Goal: Find specific page/section: Find specific page/section

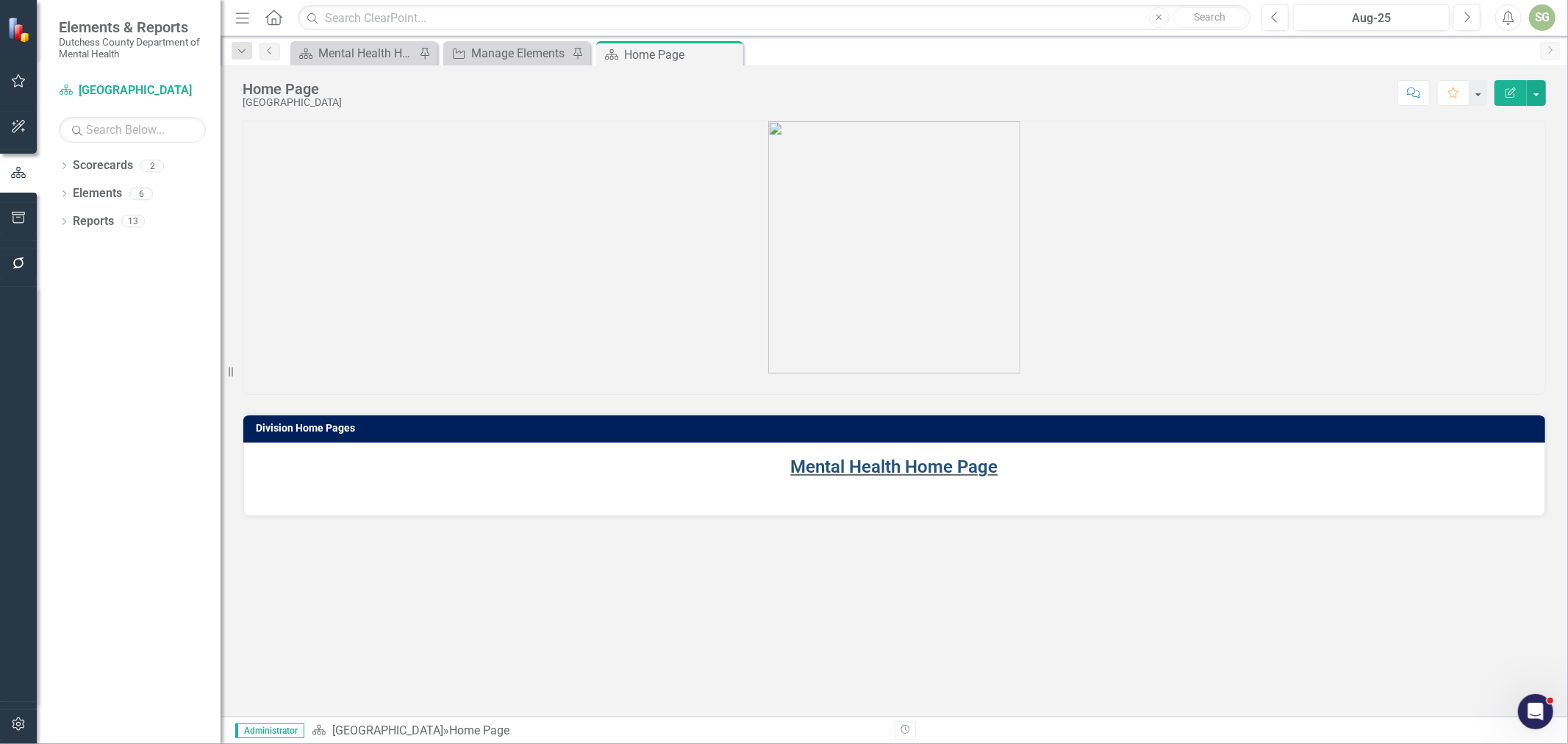
click at [979, 464] on link "Mental Health Home Page" at bounding box center [895, 467] width 207 height 21
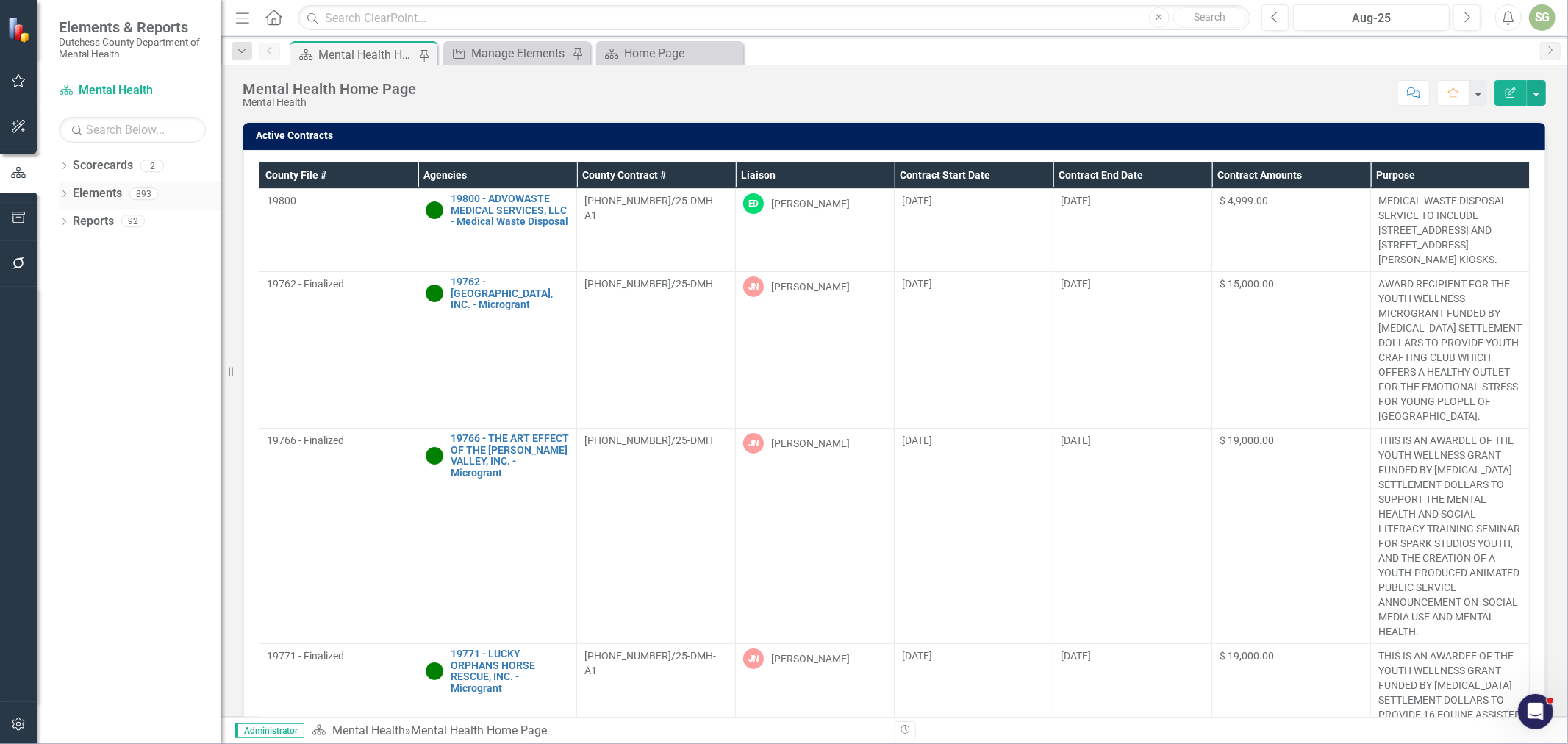
click at [70, 194] on div "Dropdown Elements 893" at bounding box center [139, 195] width 161 height 28
click at [86, 195] on link "Elements" at bounding box center [97, 194] width 49 height 17
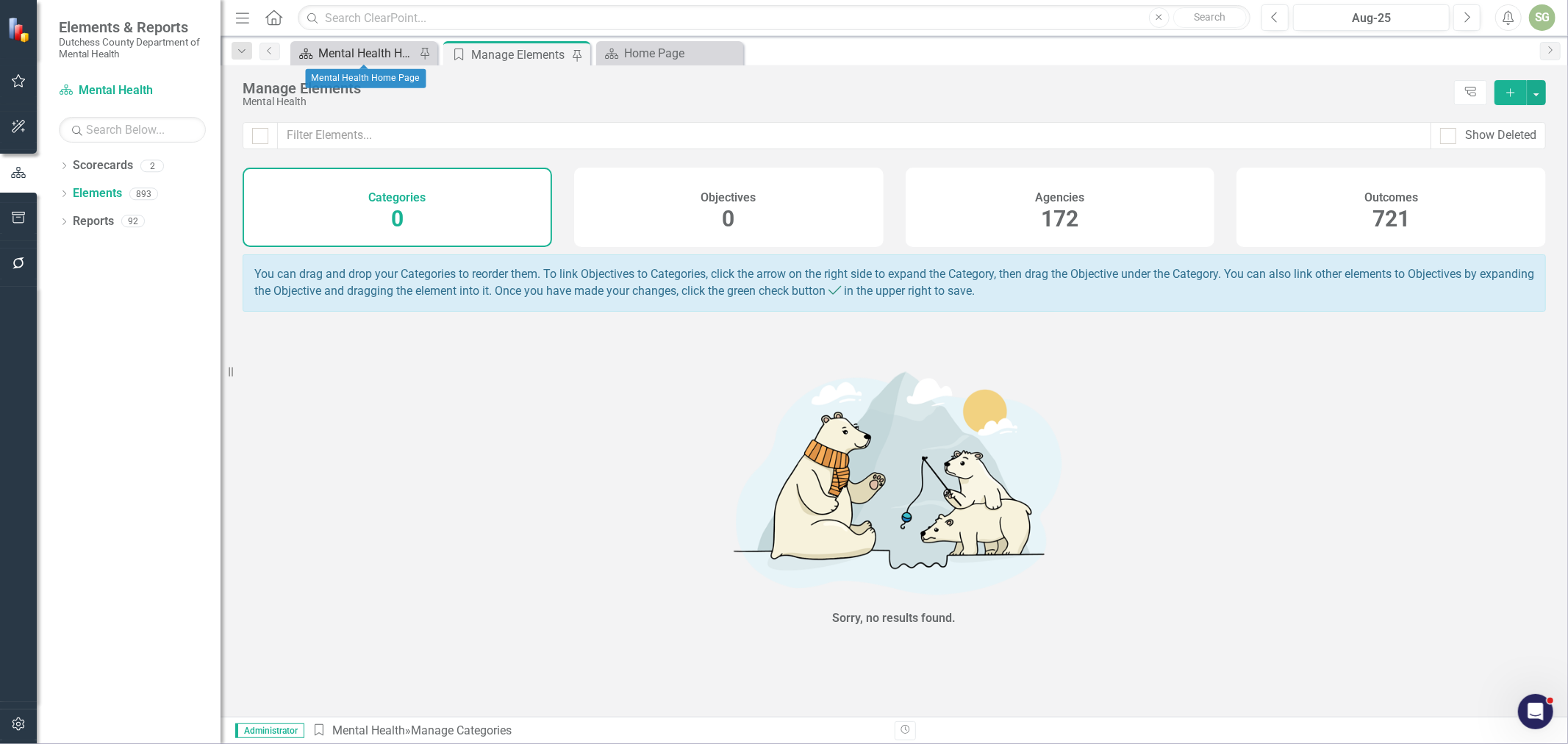
click at [359, 52] on div "Mental Health Home Page" at bounding box center [366, 53] width 97 height 18
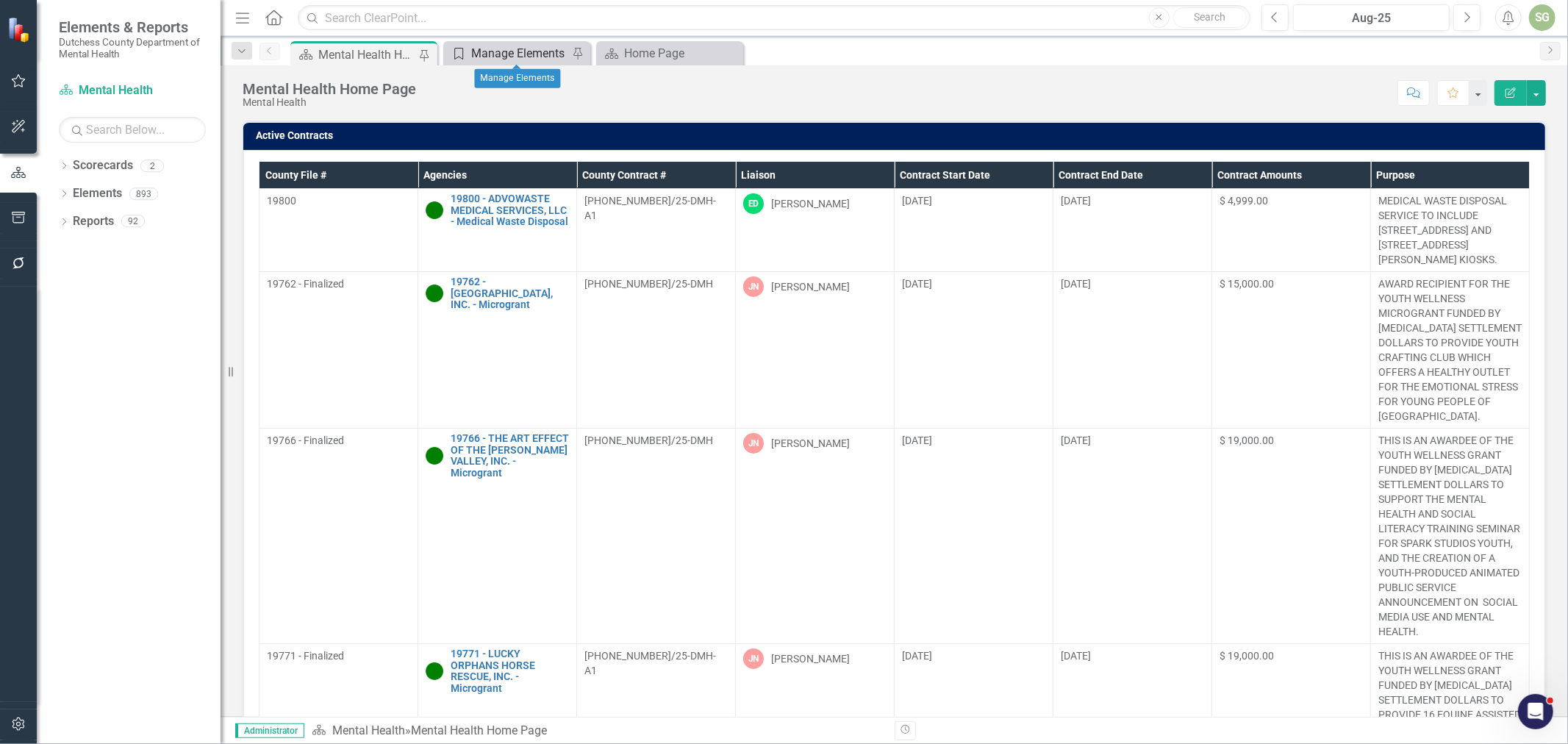
click at [512, 53] on div "Manage Elements" at bounding box center [520, 53] width 97 height 18
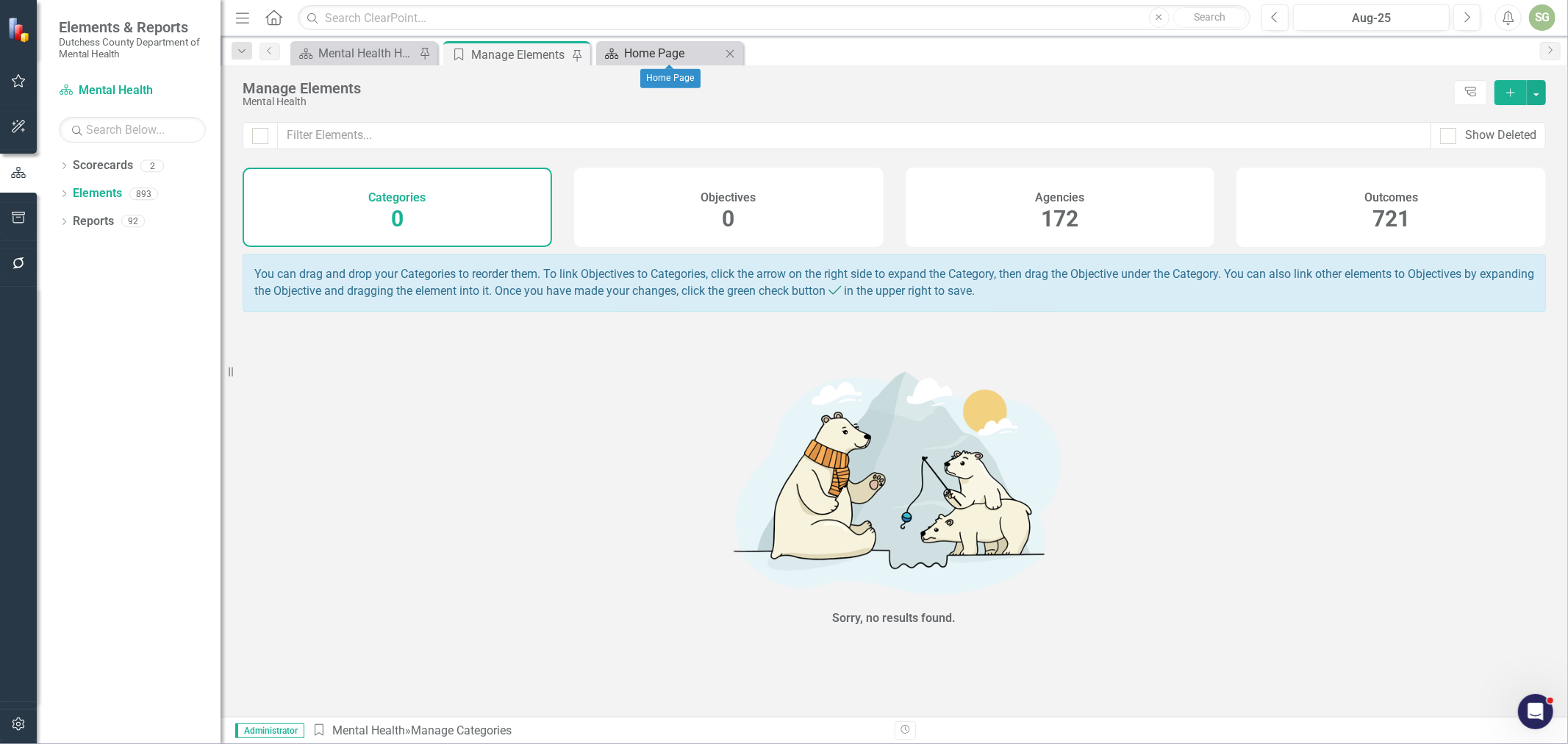
click at [638, 55] on div "Home Page" at bounding box center [672, 53] width 97 height 18
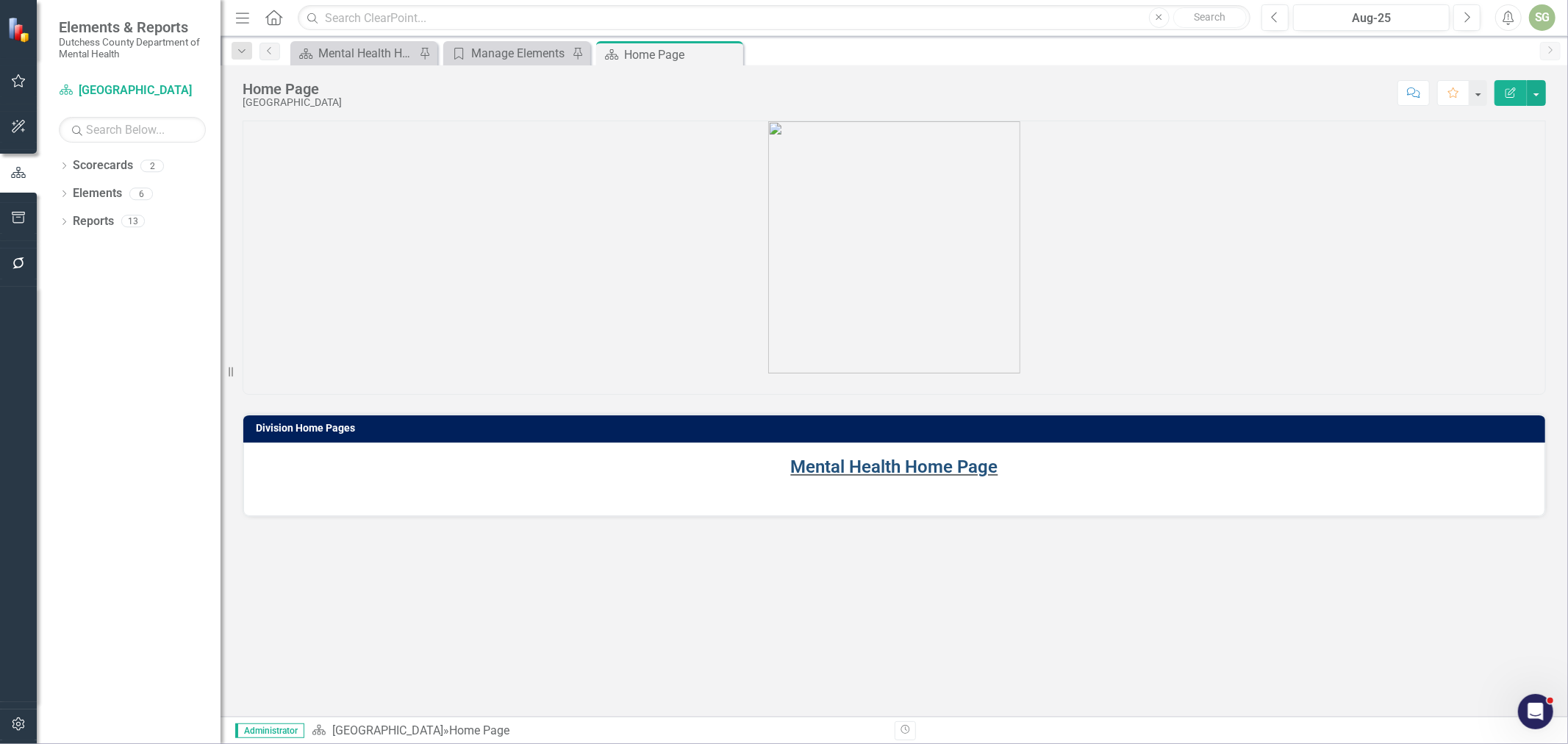
click at [851, 457] on link "Mental Health Home Page" at bounding box center [895, 467] width 207 height 21
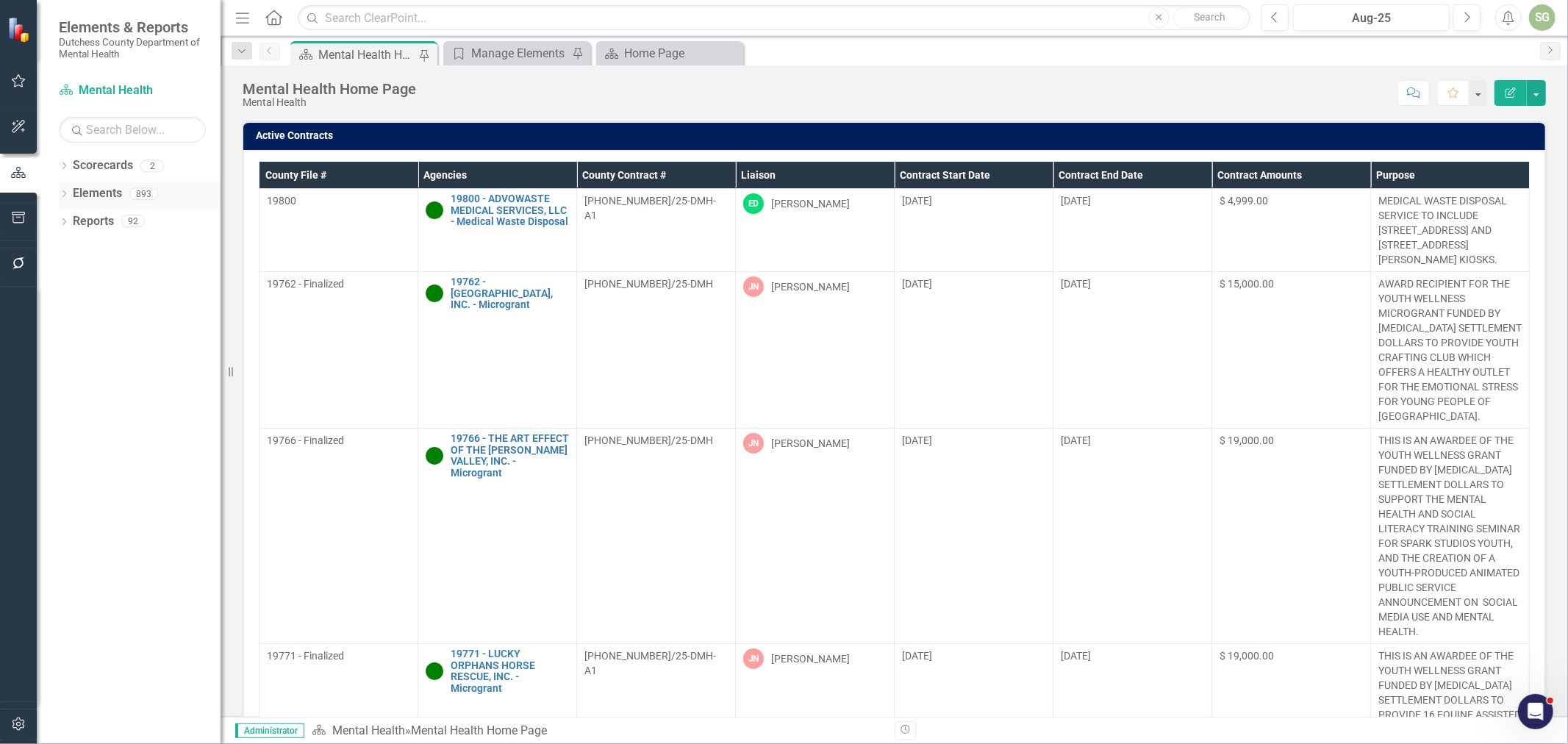
click at [66, 197] on icon "Dropdown" at bounding box center [63, 195] width 10 height 8
click at [99, 251] on link "Agency Agencies" at bounding box center [115, 249] width 69 height 17
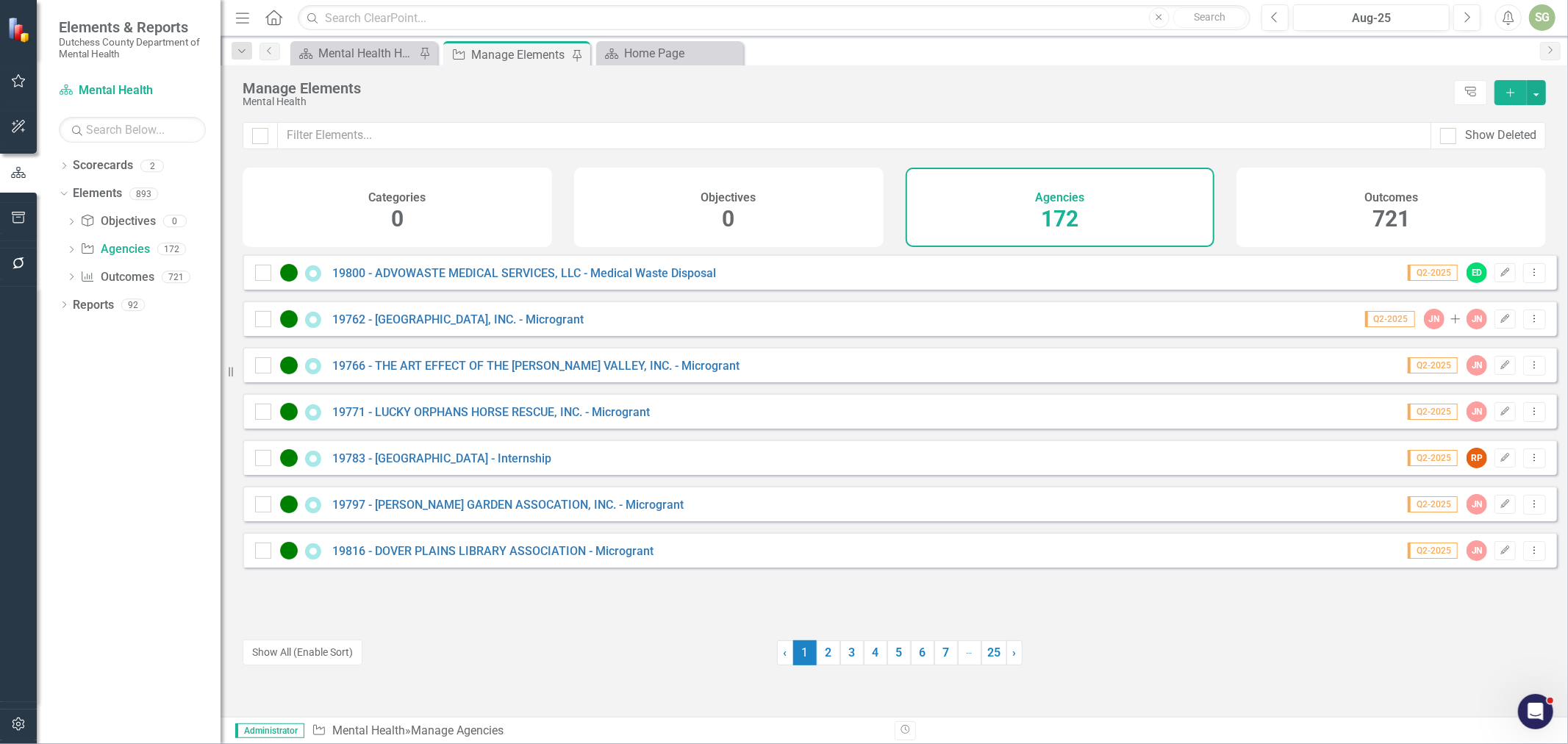
click at [390, 157] on div "Show Deleted" at bounding box center [895, 145] width 1348 height 46
click at [403, 128] on input "text" at bounding box center [855, 136] width 1154 height 27
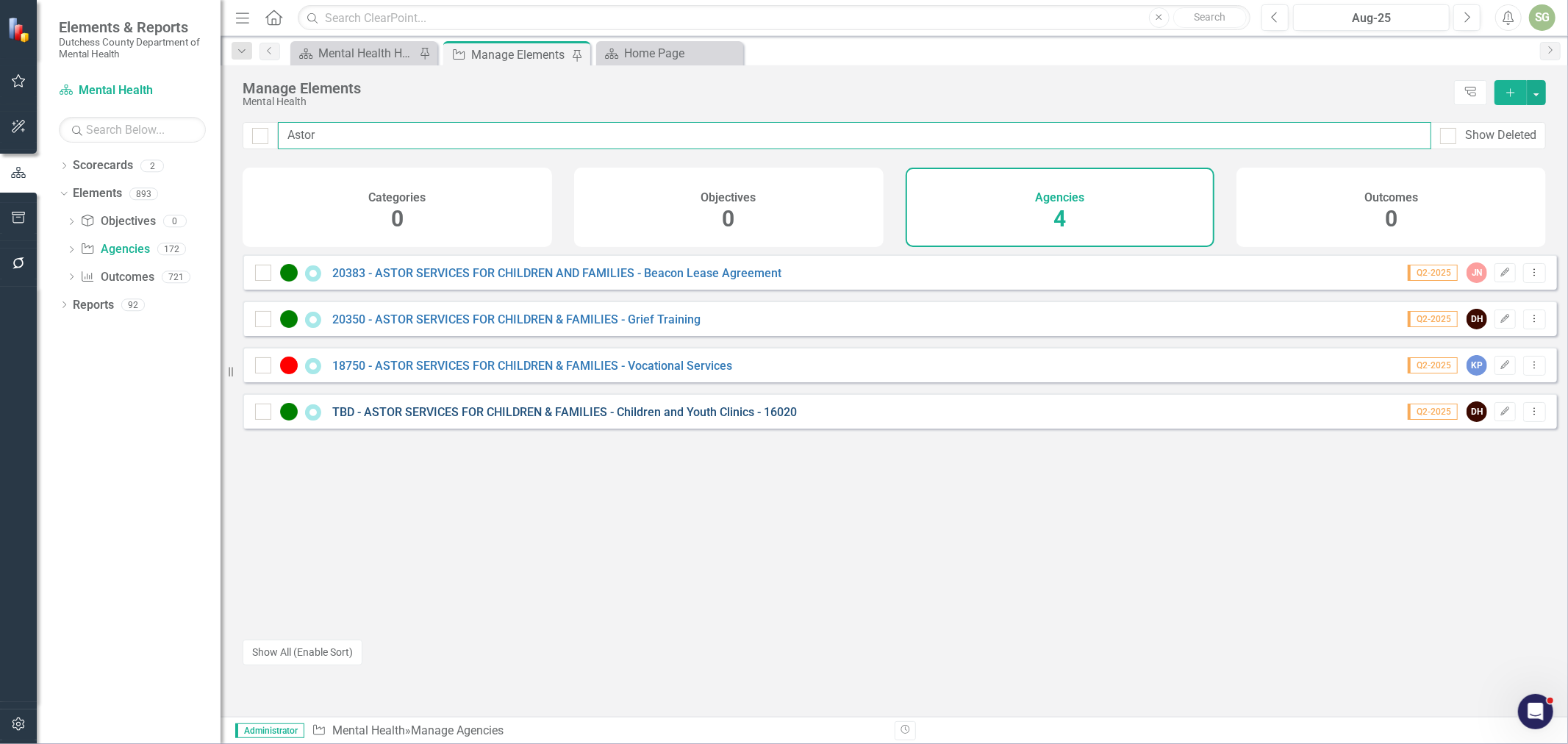
type input "Astor"
click at [488, 416] on link "TBD - ASTOR SERVICES FOR CHILDREN & FAMILIES - Children and Youth Clinics - 160…" at bounding box center [565, 411] width 464 height 14
